Goal: Transaction & Acquisition: Purchase product/service

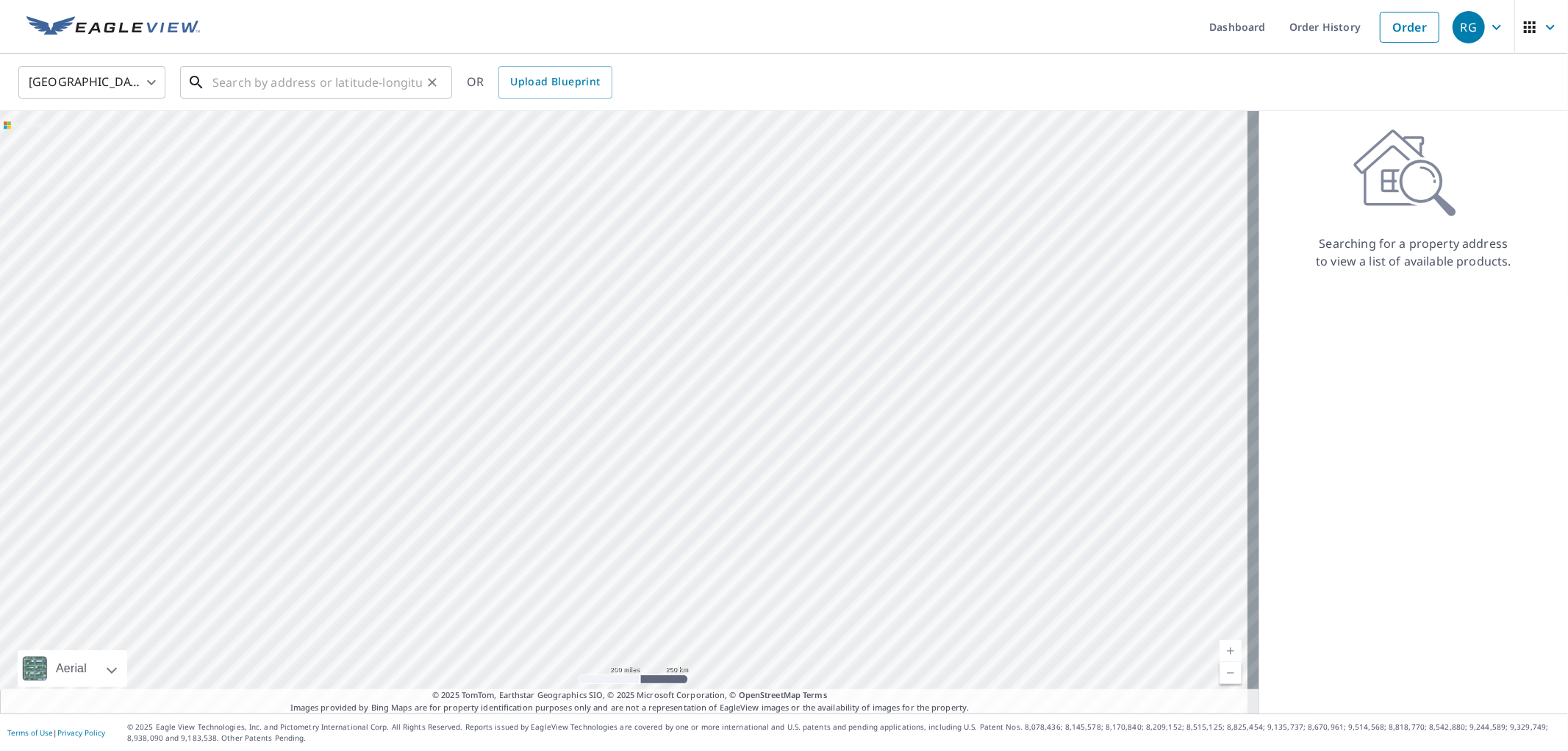
click at [317, 79] on input "text" at bounding box center [317, 83] width 209 height 41
paste input "[STREET_ADDRESS][PERSON_NAME]"
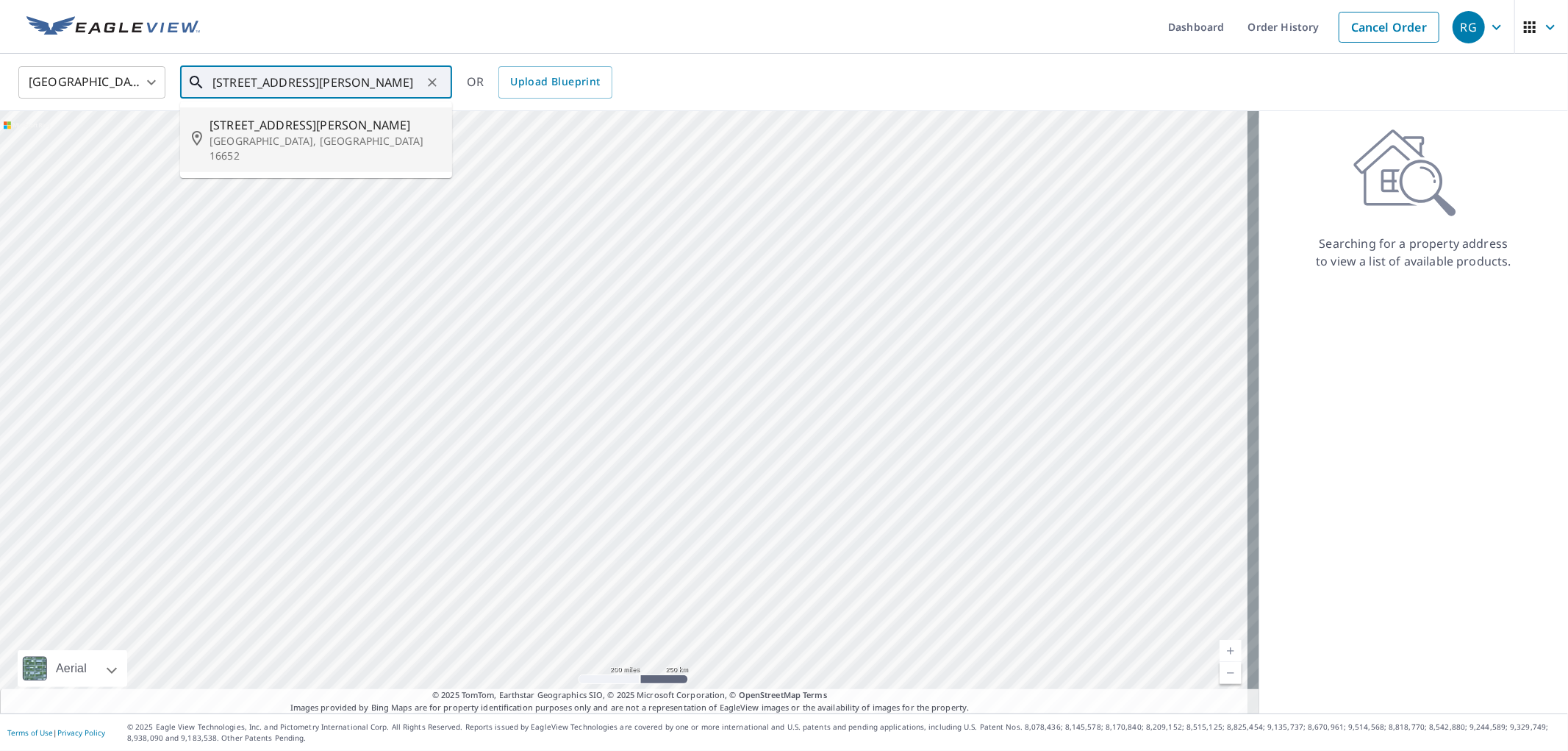
click at [334, 127] on span "[STREET_ADDRESS][PERSON_NAME]" at bounding box center [324, 124] width 231 height 18
type input "[STREET_ADDRESS][PERSON_NAME]"
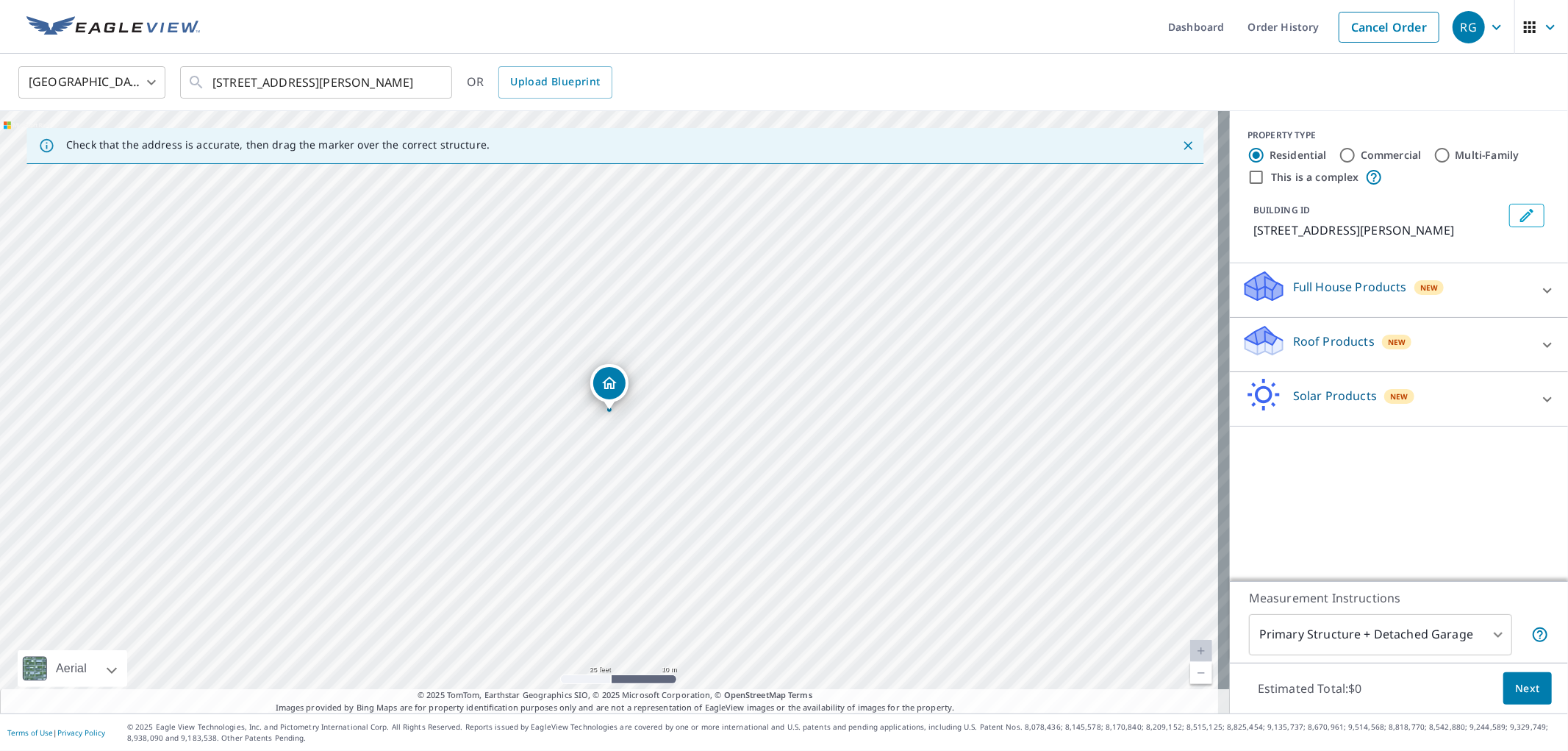
click at [1372, 282] on p "Full House Products" at bounding box center [1350, 286] width 114 height 18
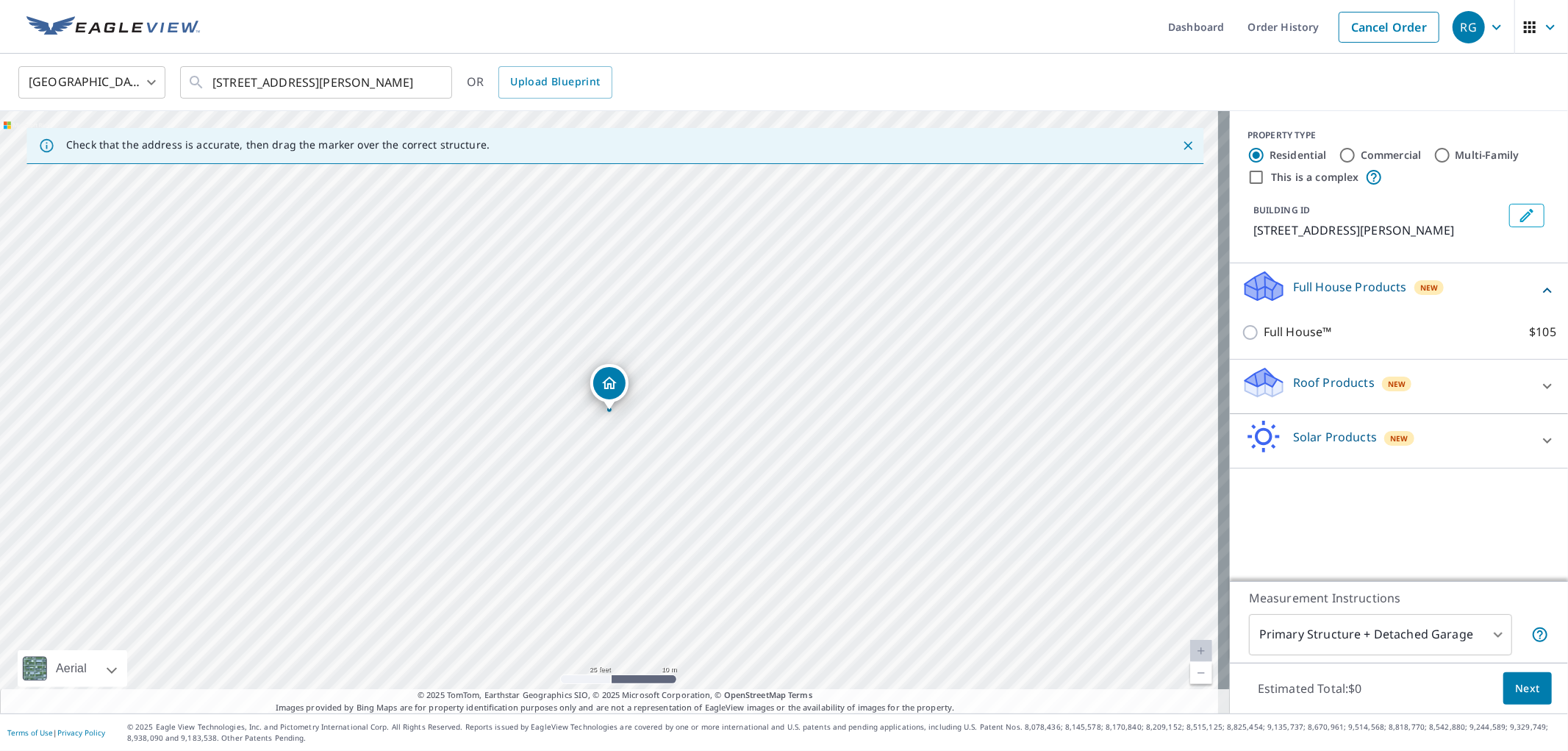
click at [1372, 282] on p "Full House Products" at bounding box center [1350, 286] width 114 height 18
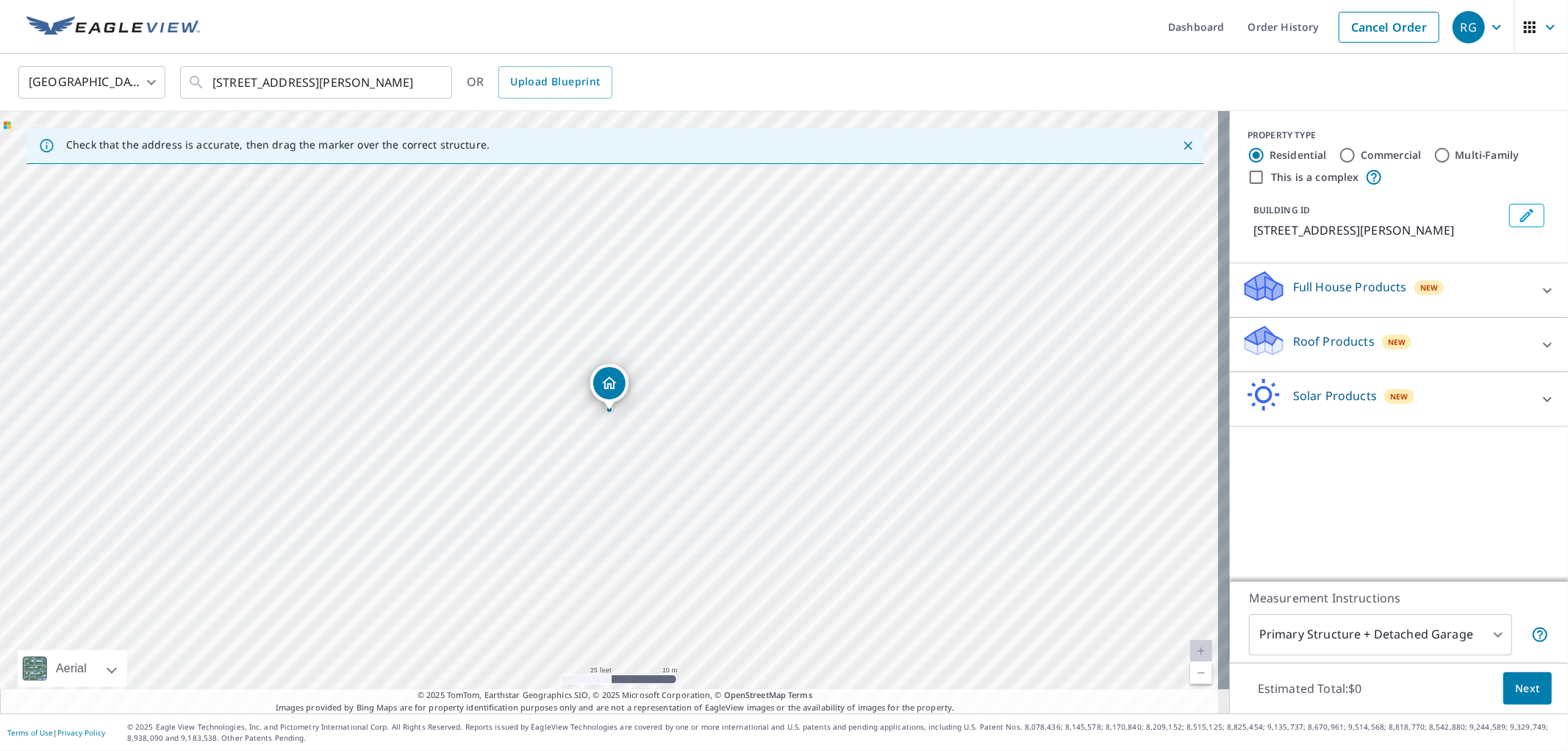
click at [1329, 387] on p "Solar Products" at bounding box center [1335, 395] width 84 height 18
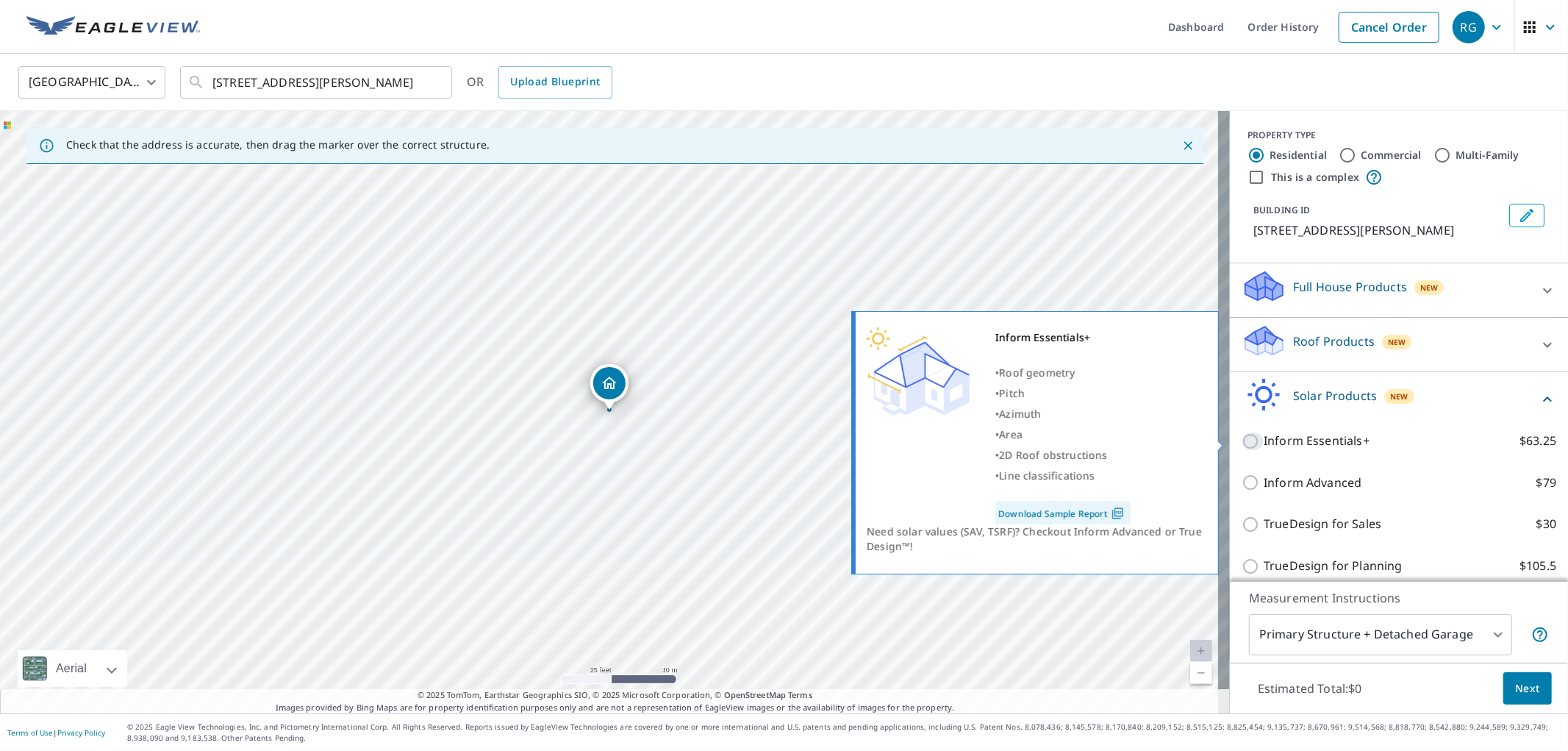
click at [1242, 441] on input "Inform Essentials+ $63.25" at bounding box center [1253, 441] width 22 height 18
checkbox input "true"
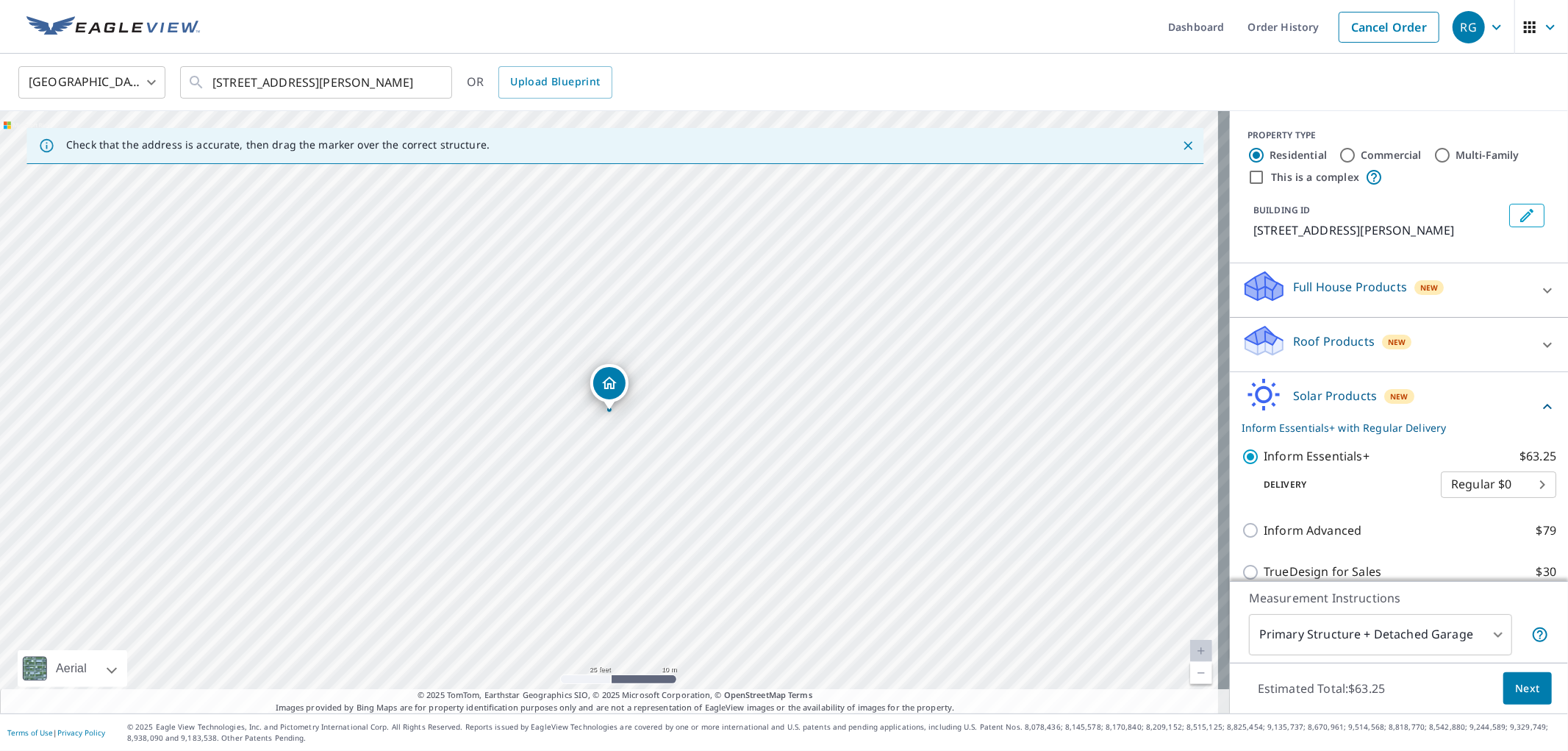
click at [1515, 681] on span "Next" at bounding box center [1527, 689] width 25 height 18
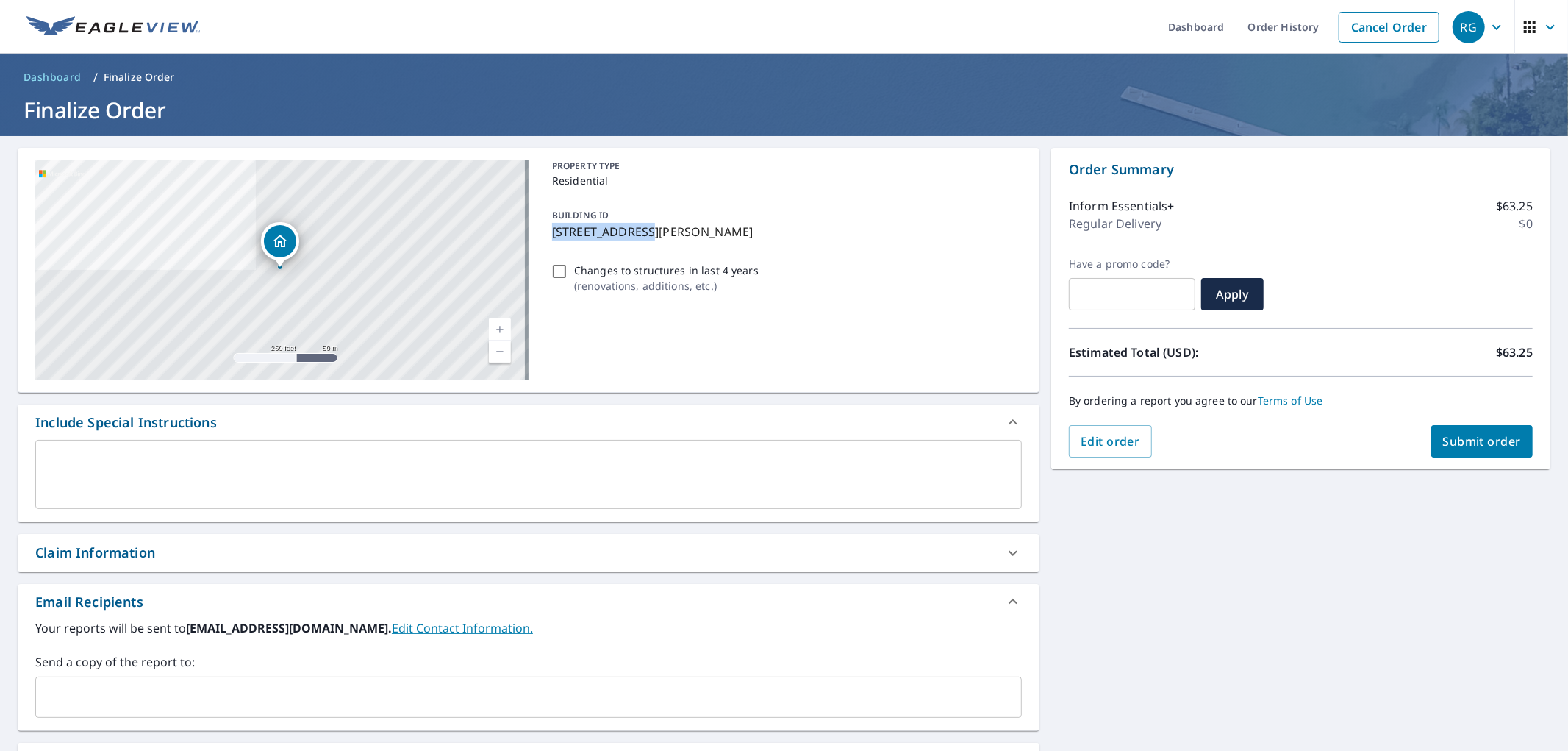
drag, startPoint x: 634, startPoint y: 229, endPoint x: 547, endPoint y: 246, distance: 88.6
click at [547, 246] on div "PROPERTY TYPE Residential BUILDING ID [STREET_ADDRESS][PERSON_NAME] Changes to …" at bounding box center [784, 270] width 476 height 221
copy p "[STREET_ADDRESS][PERSON_NAME]"
click at [1458, 439] on span "Submit order" at bounding box center [1482, 441] width 79 height 16
